Goal: Task Accomplishment & Management: Manage account settings

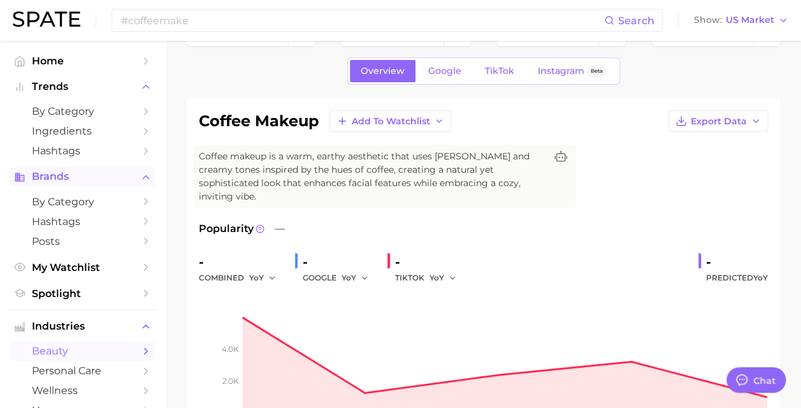
scroll to position [196, 0]
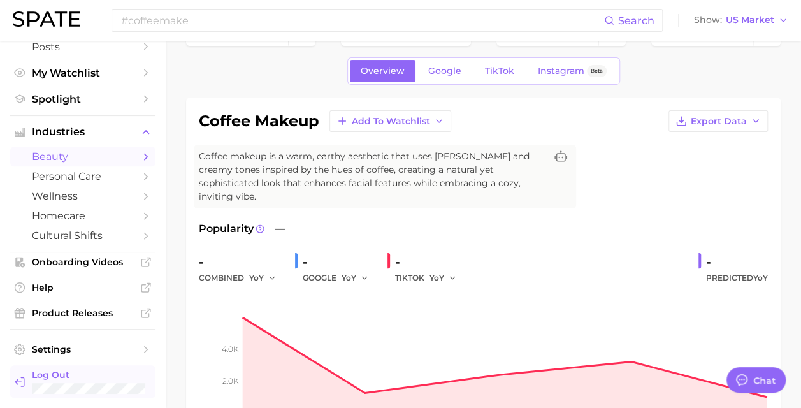
click at [117, 375] on span "Log Out" at bounding box center [89, 374] width 115 height 11
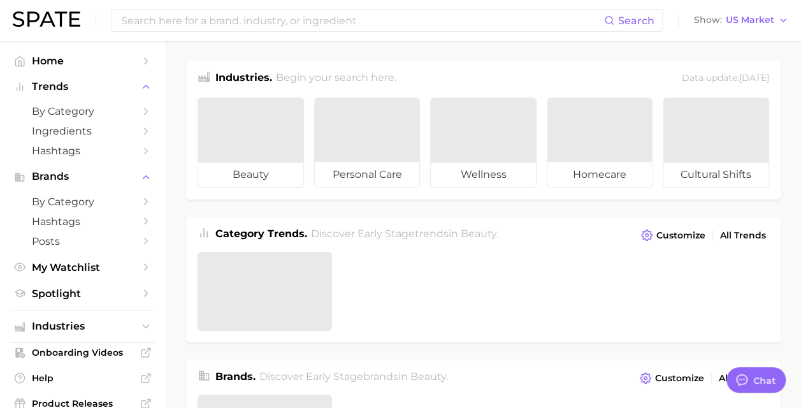
type textarea "x"
